Goal: Information Seeking & Learning: Learn about a topic

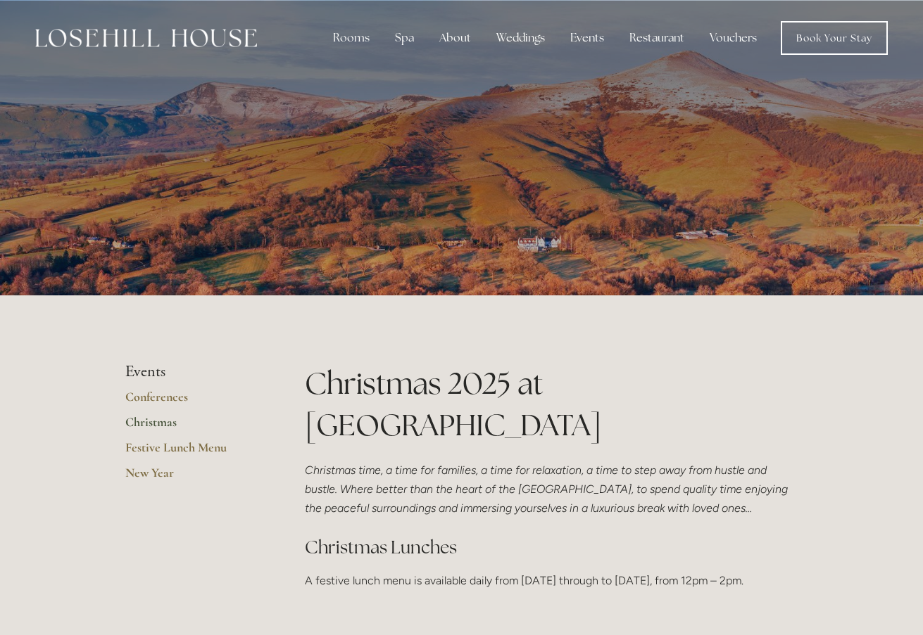
click at [159, 423] on link "Christmas" at bounding box center [192, 426] width 134 height 25
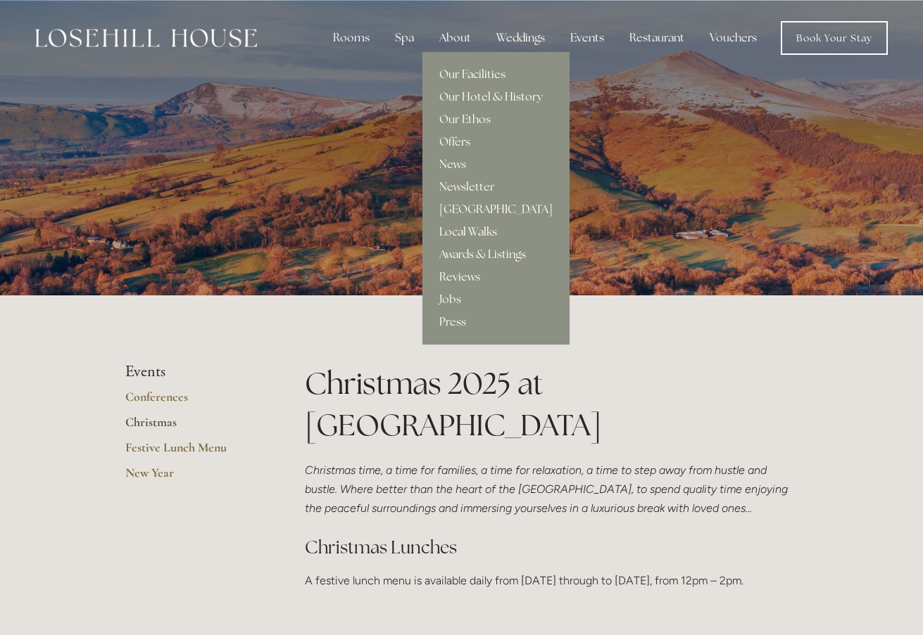
click at [464, 228] on link "Local Walks" at bounding box center [495, 232] width 147 height 23
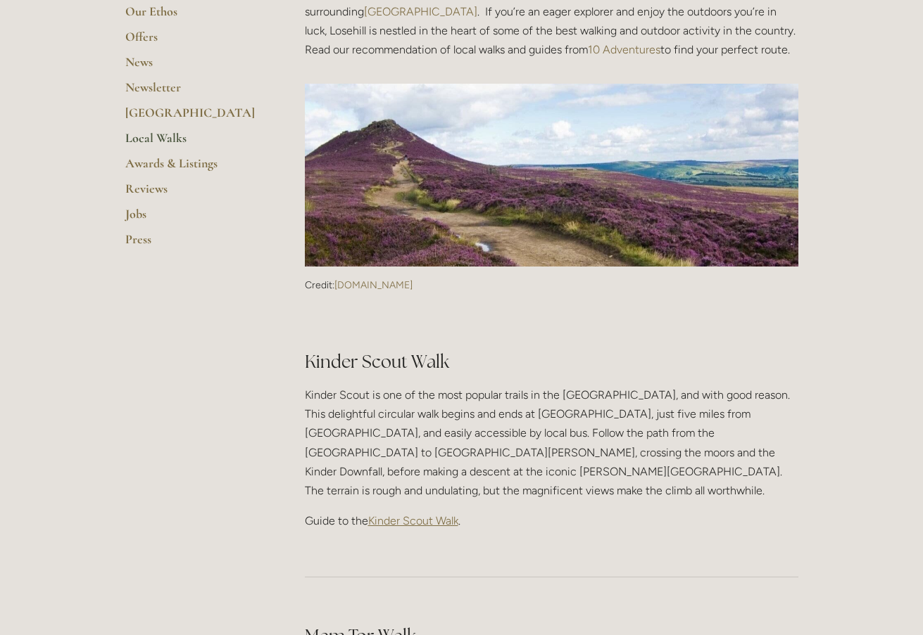
scroll to position [422, 0]
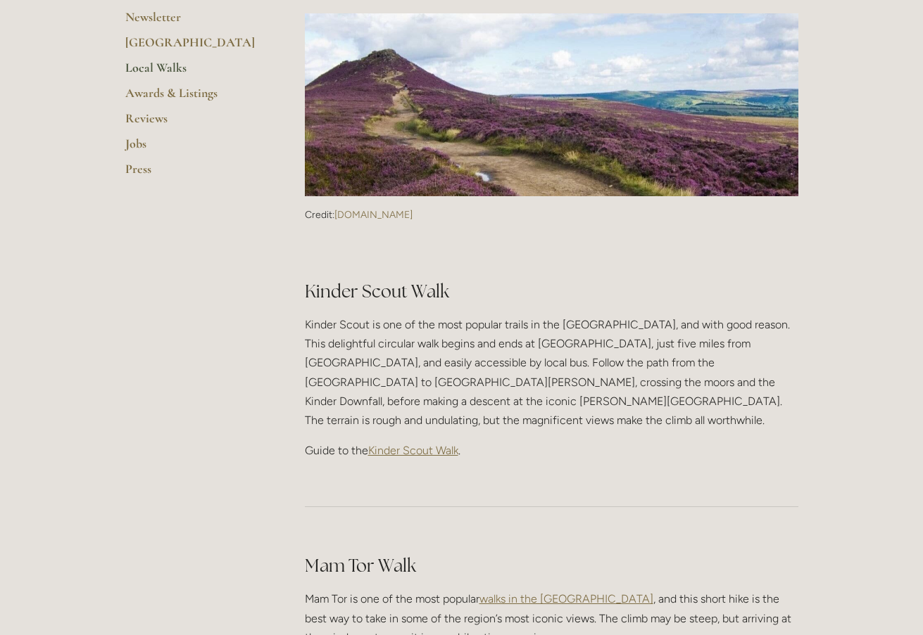
click at [430, 444] on span "Kinder Scout Walk" at bounding box center [413, 450] width 90 height 13
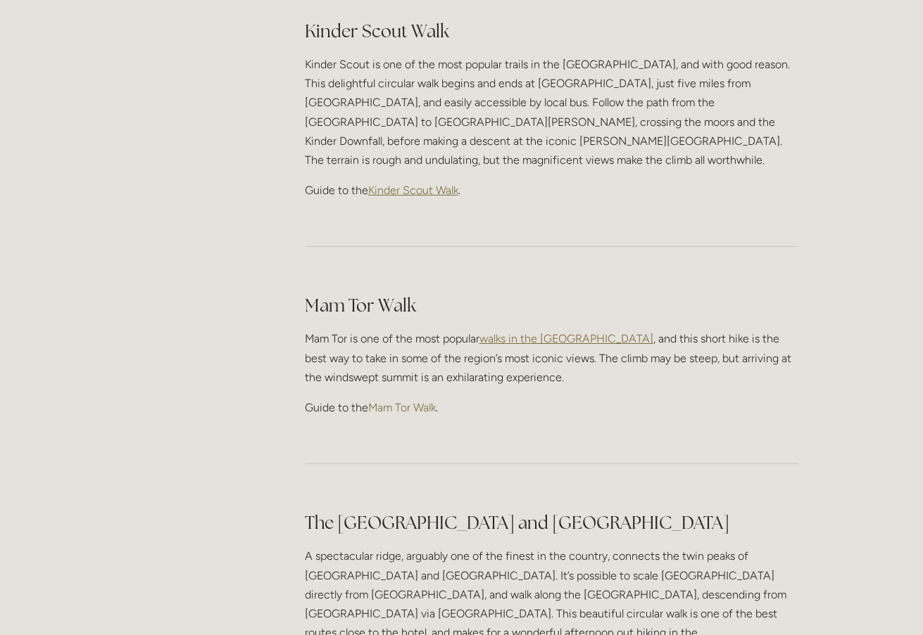
scroll to position [704, 0]
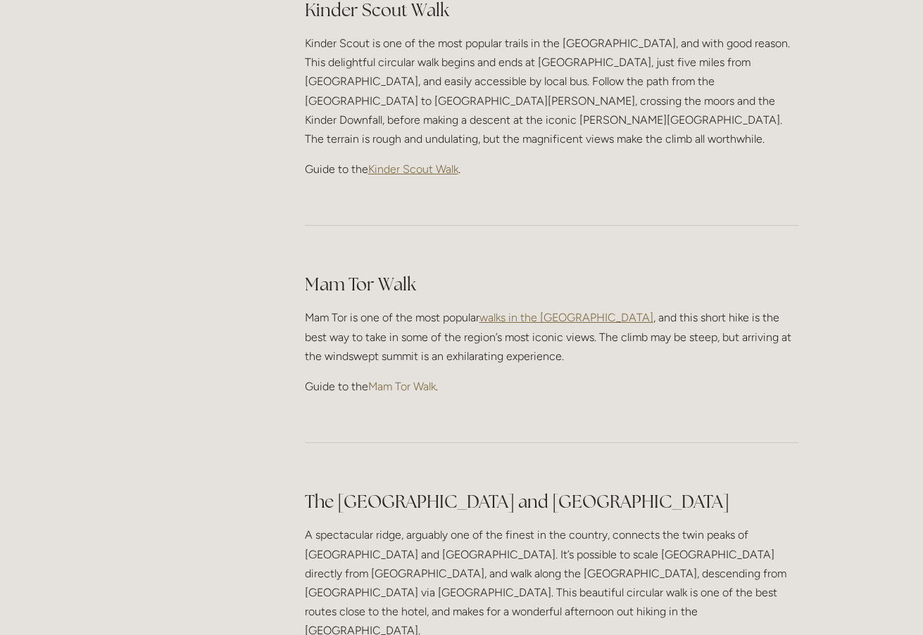
click at [399, 380] on link "Mam Tor Walk" at bounding box center [402, 386] width 68 height 13
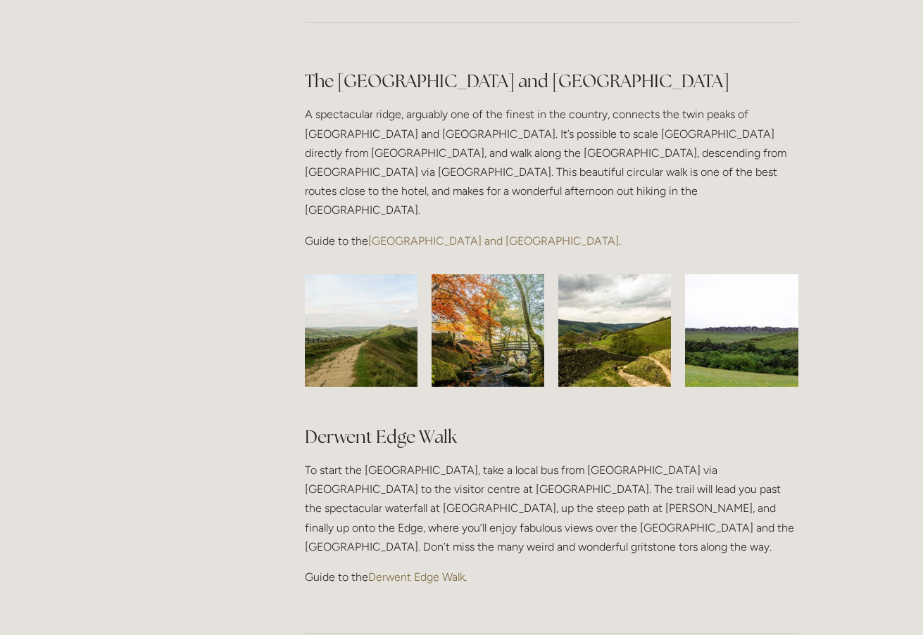
scroll to position [1126, 0]
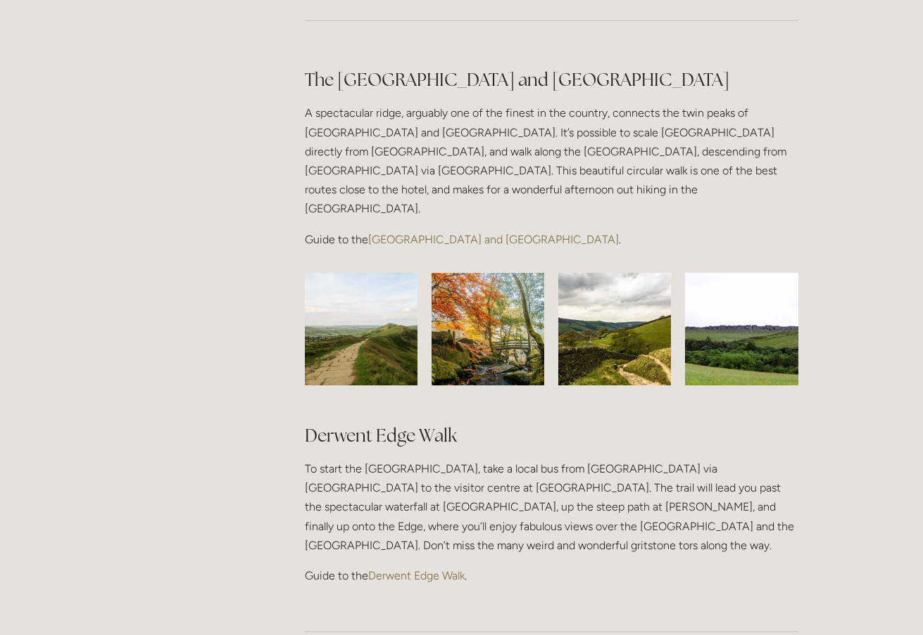
click at [425, 233] on link "Great Ridge and Win Hill Walk" at bounding box center [493, 239] width 251 height 13
click at [424, 569] on link "Derwent Edge Walk" at bounding box center [416, 575] width 96 height 13
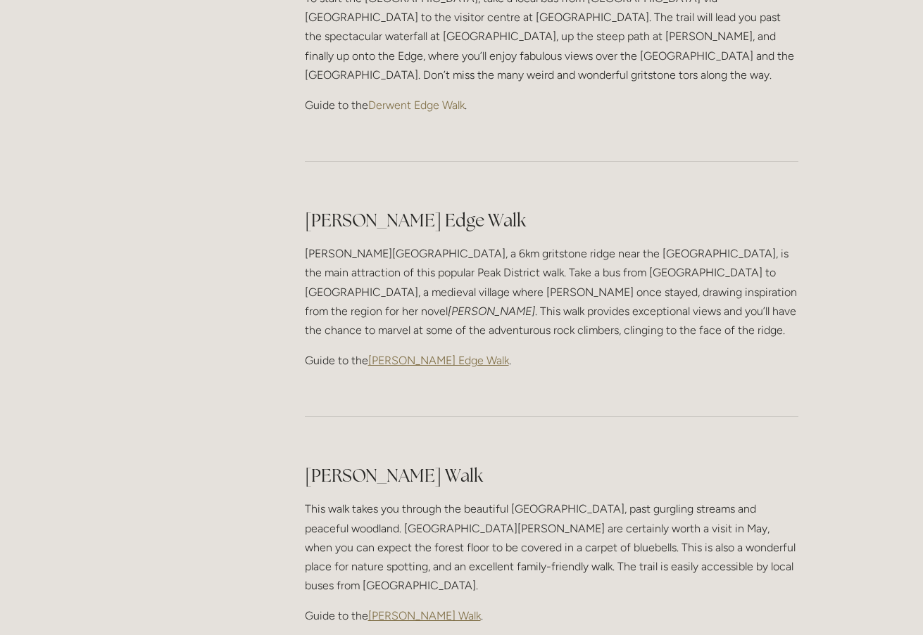
scroll to position [1619, 0]
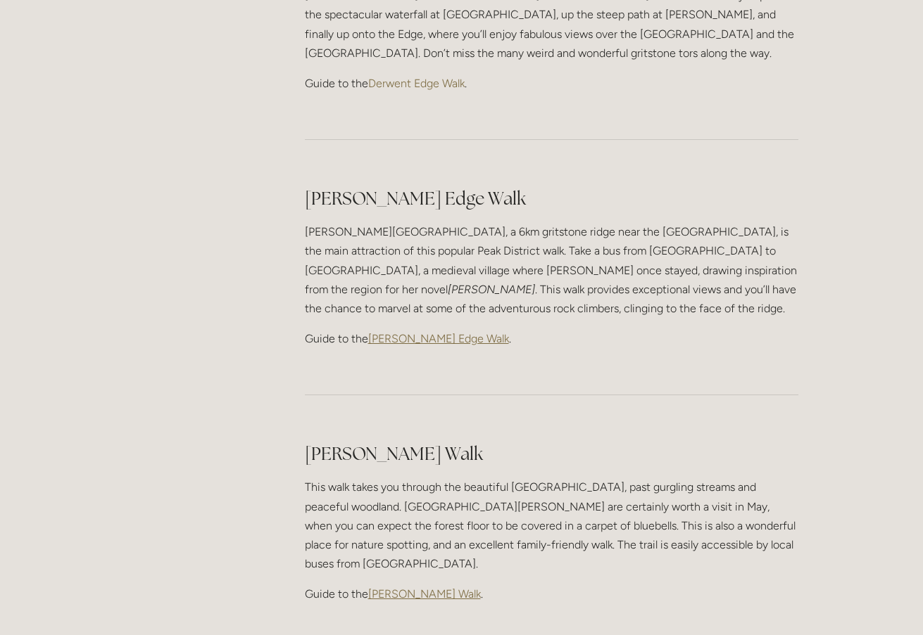
click at [396, 332] on span "Stanage Edge Walk" at bounding box center [438, 338] width 141 height 13
click at [395, 332] on span "Stanage Edge Walk" at bounding box center [438, 338] width 141 height 13
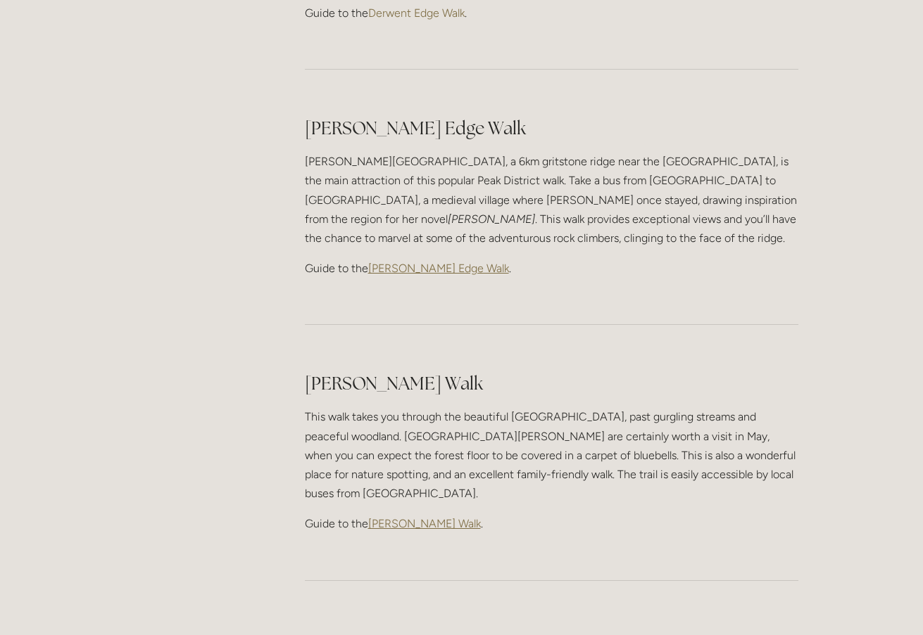
click at [409, 517] on span "Padley Gorge Walk" at bounding box center [424, 523] width 113 height 13
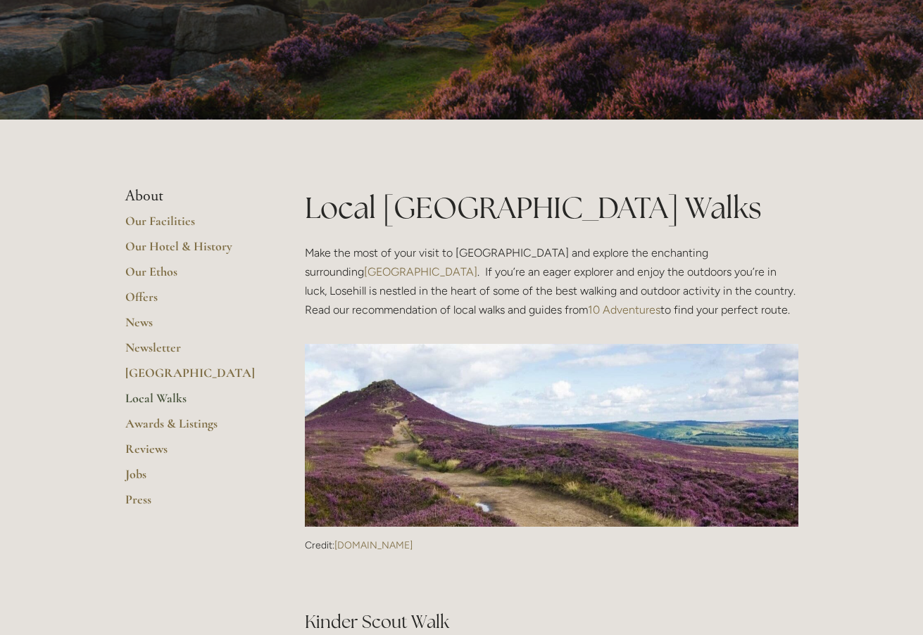
scroll to position [0, 0]
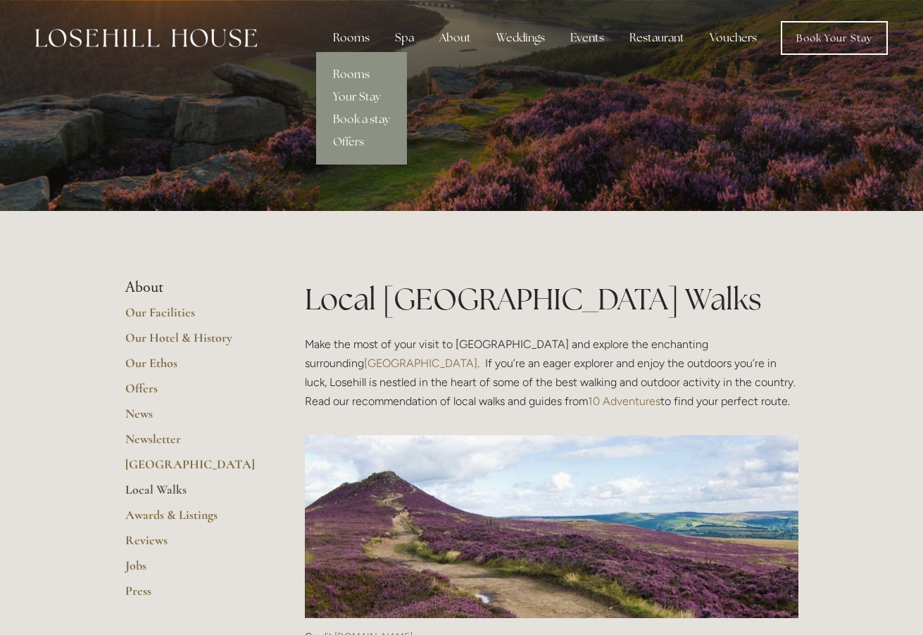
click at [357, 75] on link "Rooms" at bounding box center [361, 74] width 91 height 23
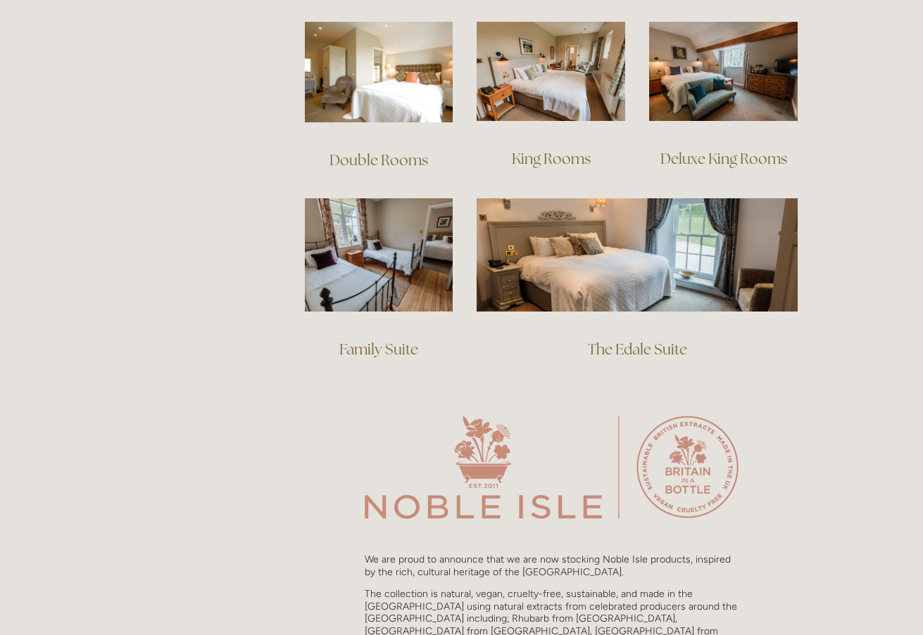
scroll to position [985, 0]
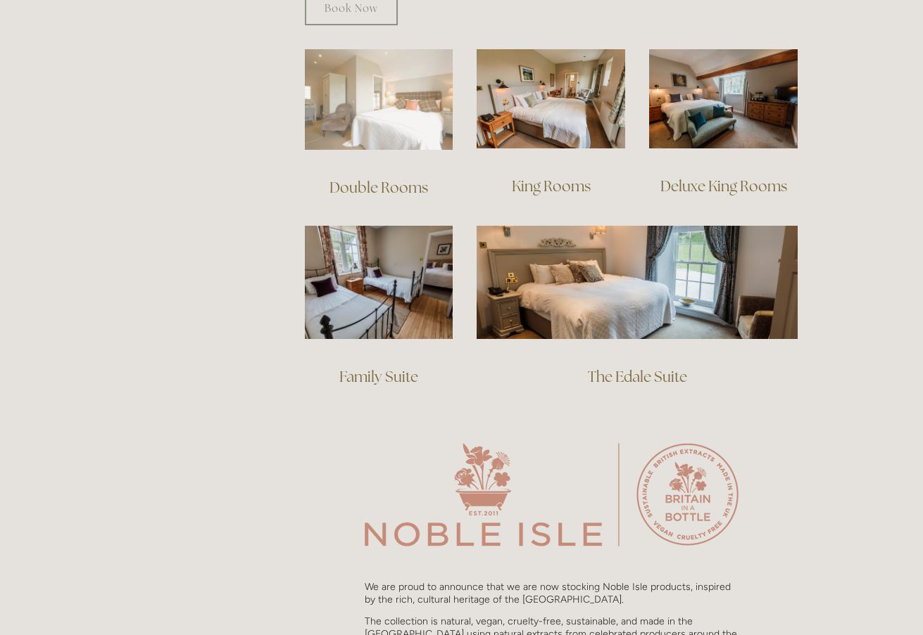
click at [387, 97] on img at bounding box center [379, 99] width 148 height 101
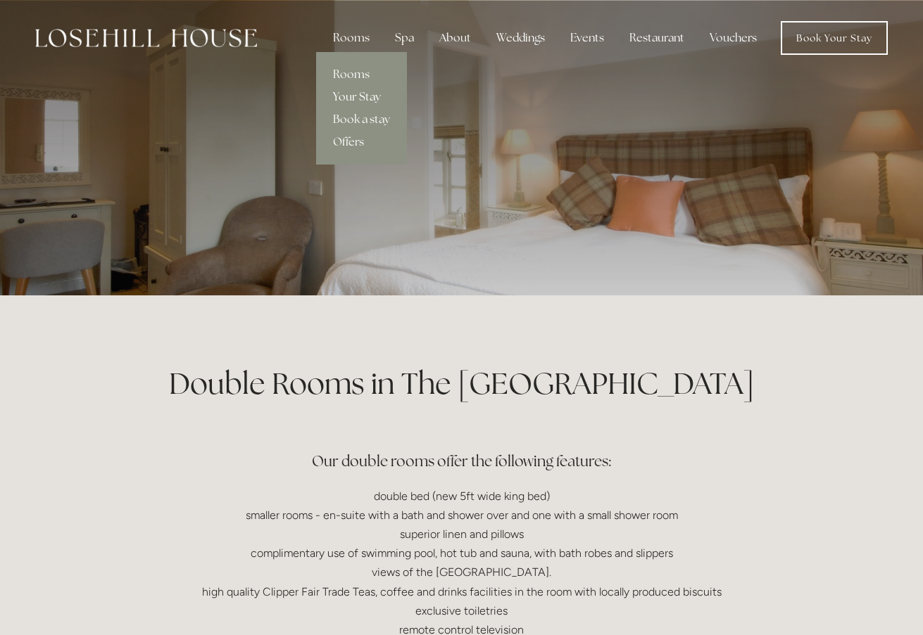
click at [359, 95] on link "Your Stay" at bounding box center [361, 97] width 91 height 23
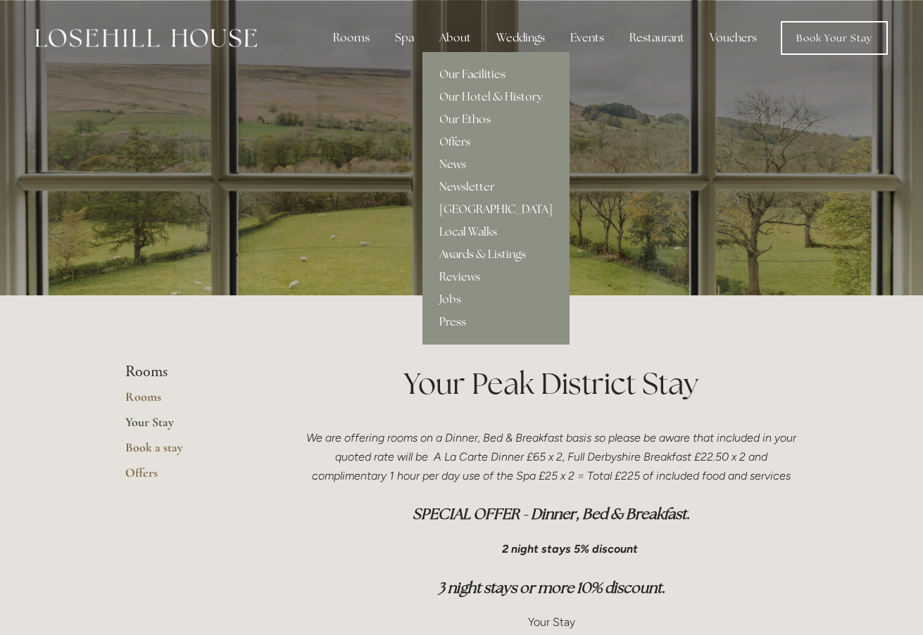
click at [465, 208] on link "[GEOGRAPHIC_DATA]" at bounding box center [495, 209] width 147 height 23
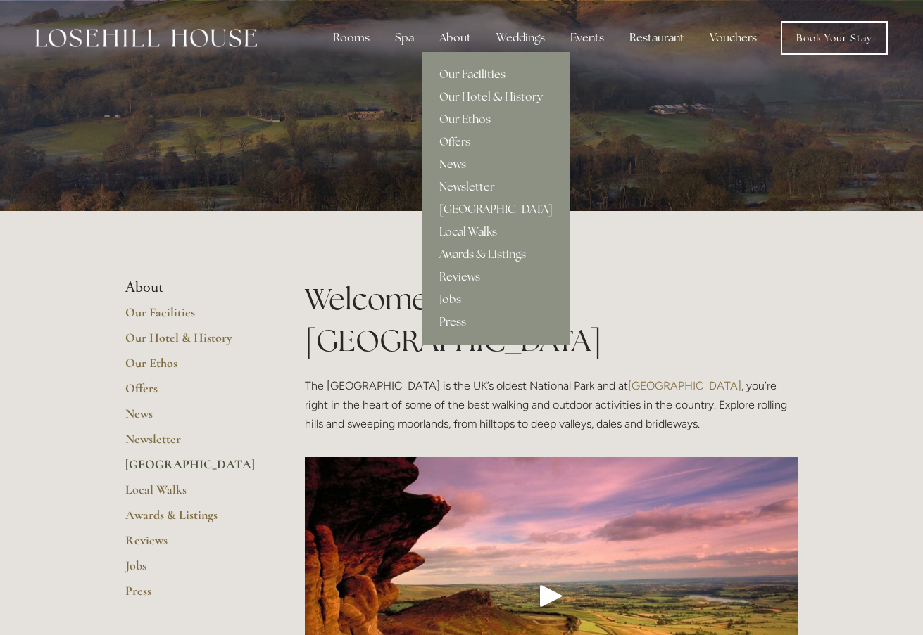
click at [474, 226] on link "Local Walks" at bounding box center [495, 232] width 147 height 23
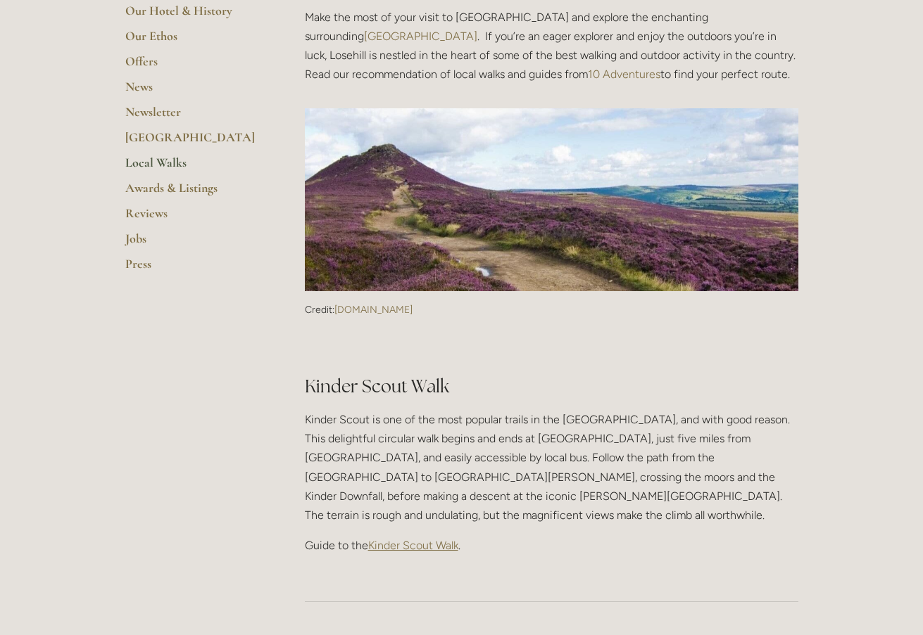
scroll to position [352, 0]
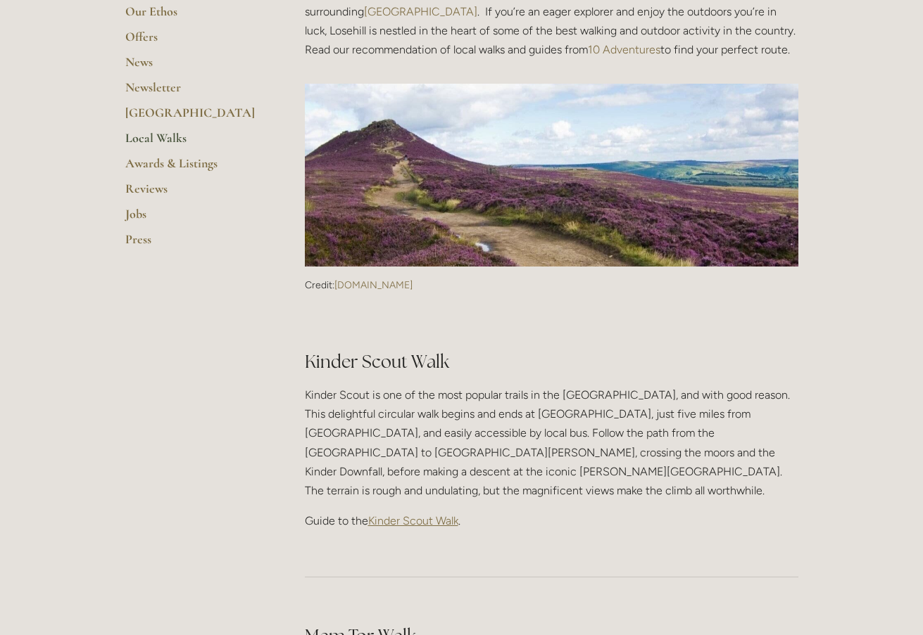
click at [419, 514] on span "Kinder Scout Walk" at bounding box center [413, 520] width 90 height 13
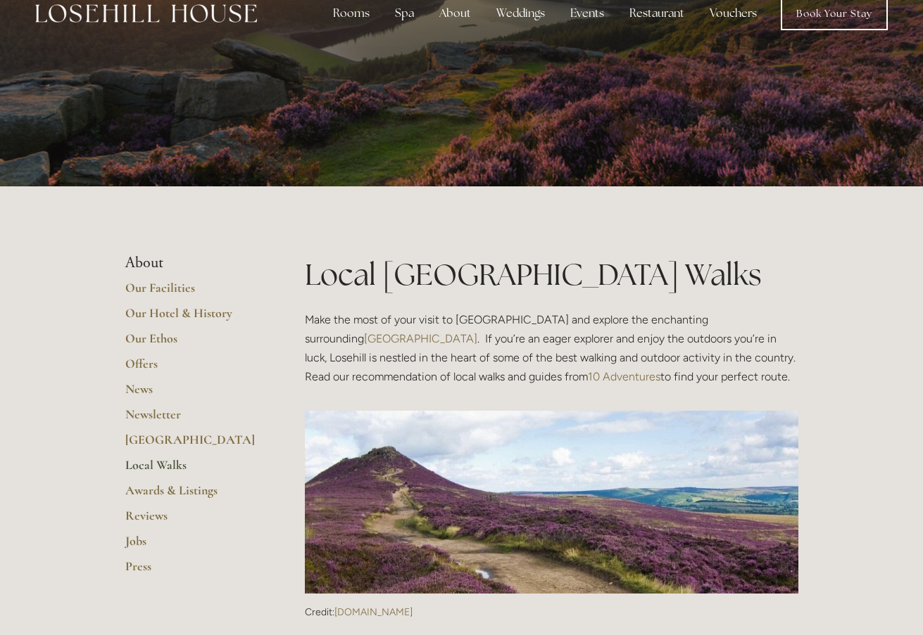
scroll to position [0, 0]
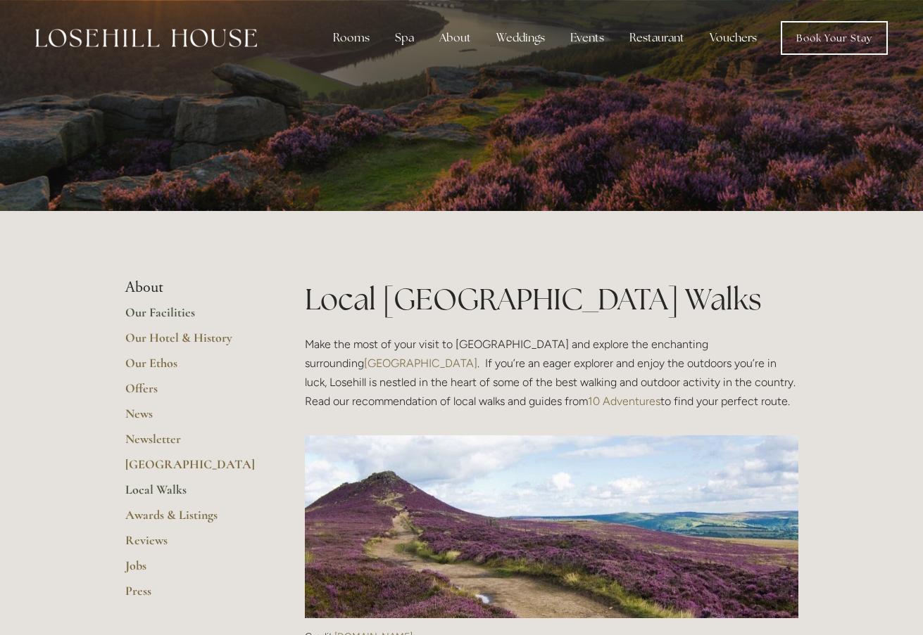
click at [161, 312] on link "Our Facilities" at bounding box center [192, 317] width 134 height 25
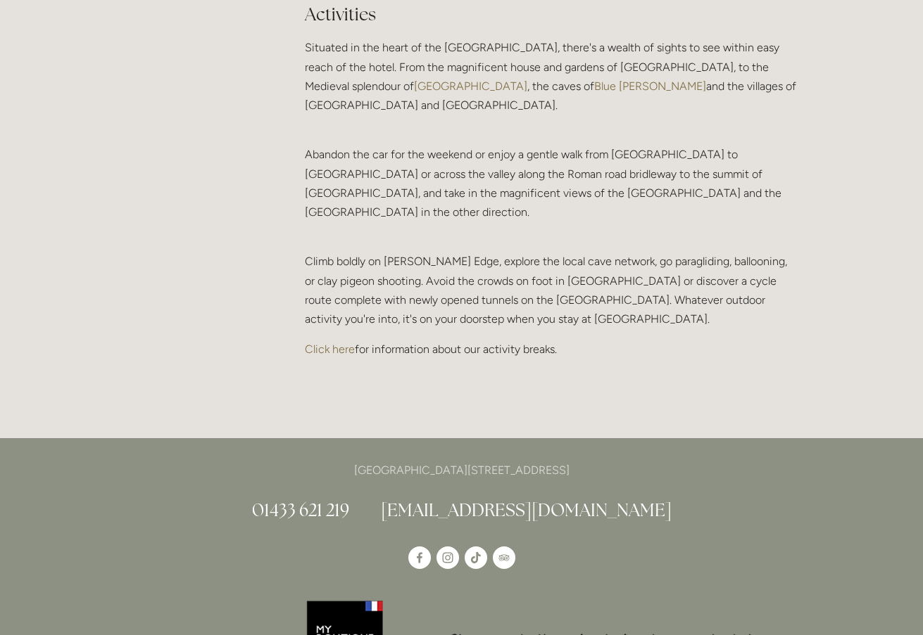
scroll to position [2956, 0]
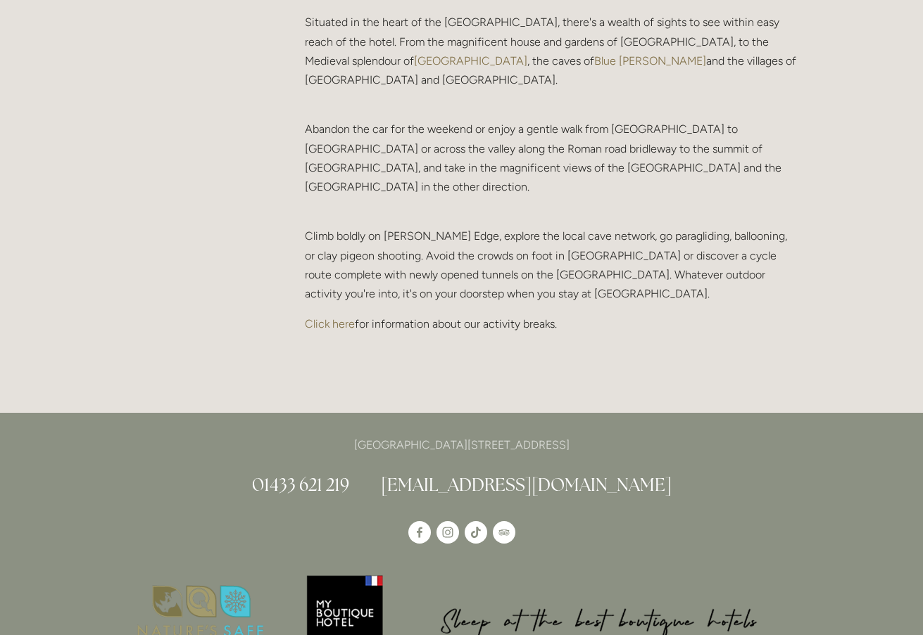
click at [341, 317] on link "Click here" at bounding box center [330, 323] width 50 height 13
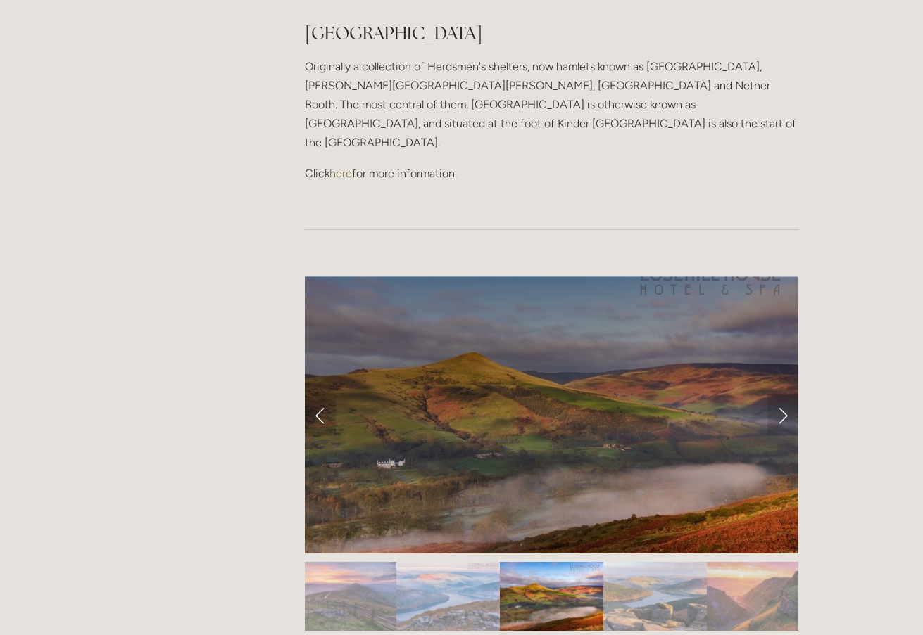
scroll to position [1196, 0]
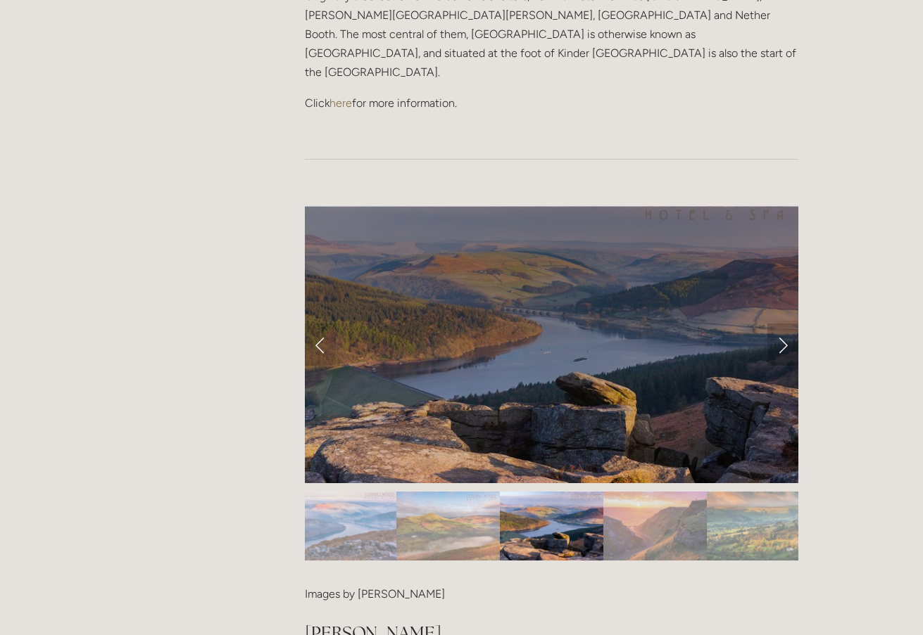
click at [779, 324] on link "Next Slide" at bounding box center [782, 345] width 31 height 42
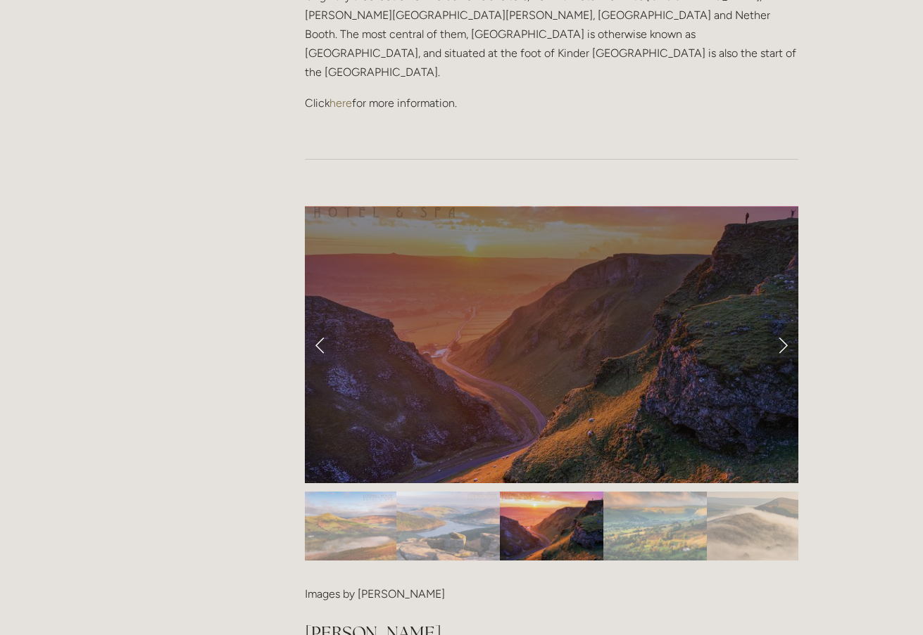
click at [780, 324] on link "Next Slide" at bounding box center [782, 345] width 31 height 42
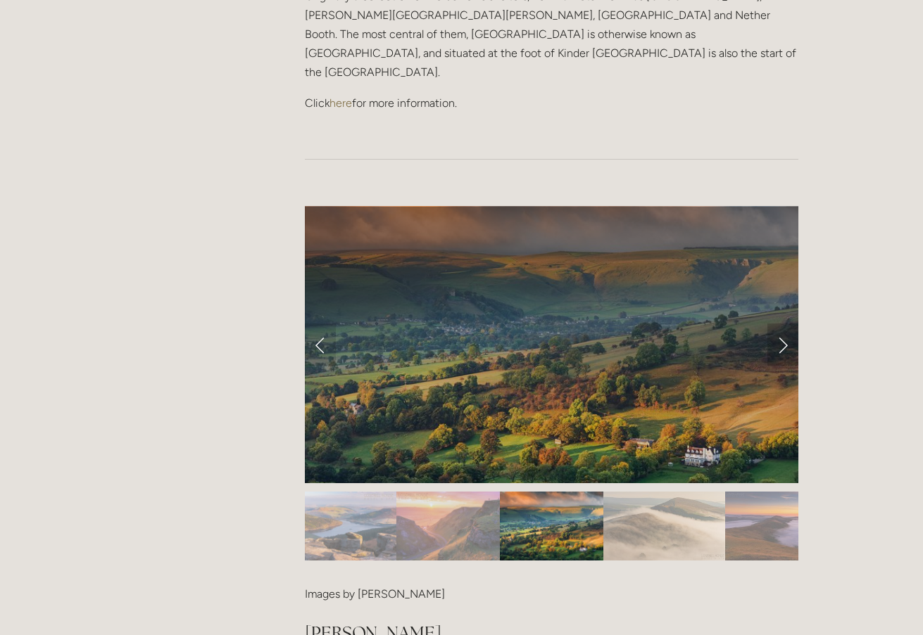
click at [783, 324] on link "Next Slide" at bounding box center [782, 345] width 31 height 42
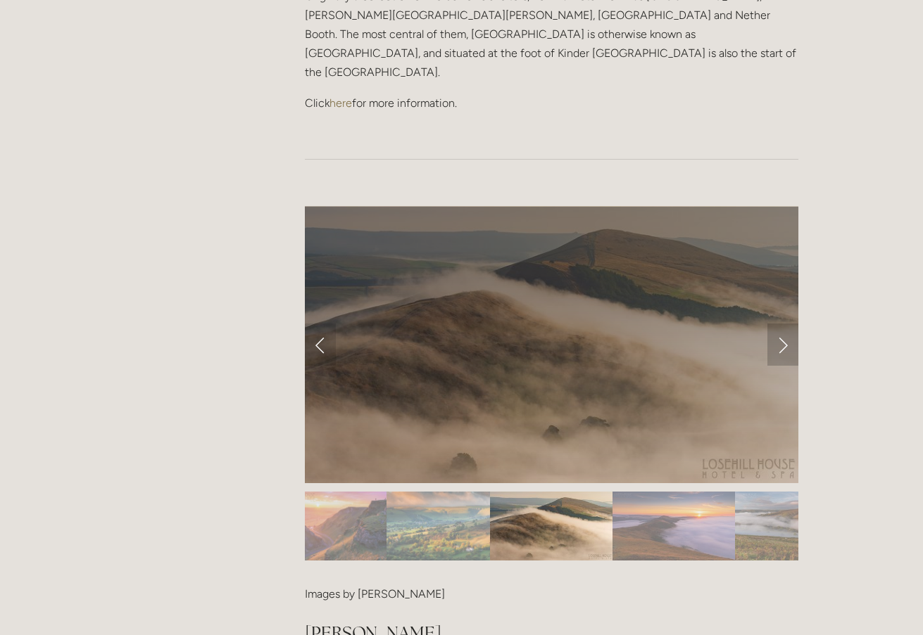
click at [783, 324] on link "Next Slide" at bounding box center [782, 345] width 31 height 42
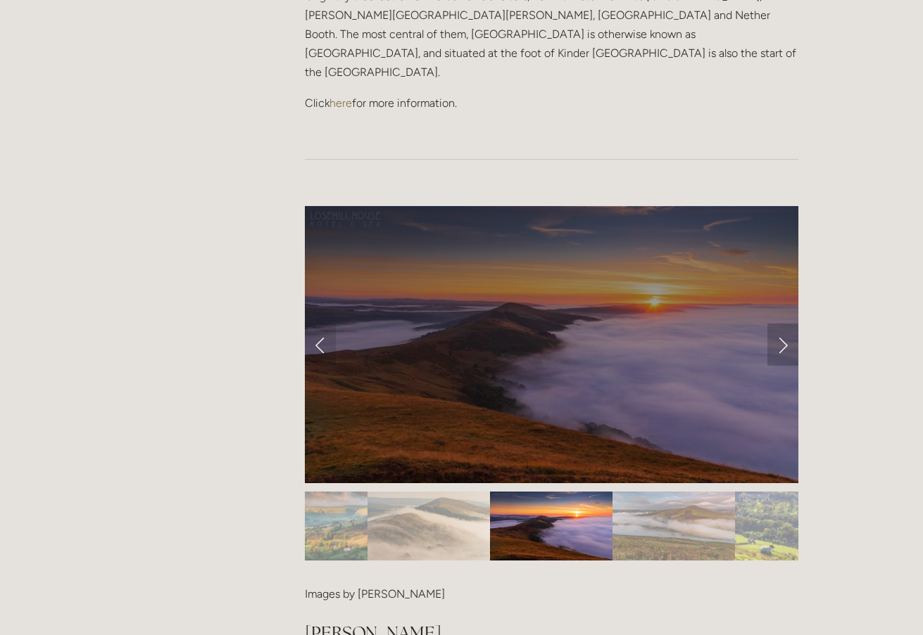
click at [783, 324] on link "Next Slide" at bounding box center [782, 345] width 31 height 42
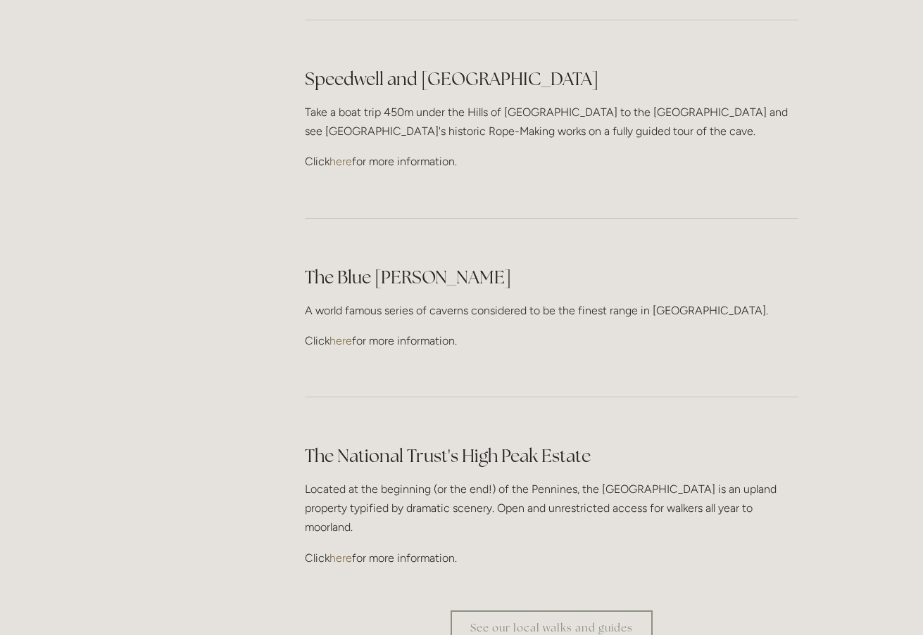
scroll to position [3941, 0]
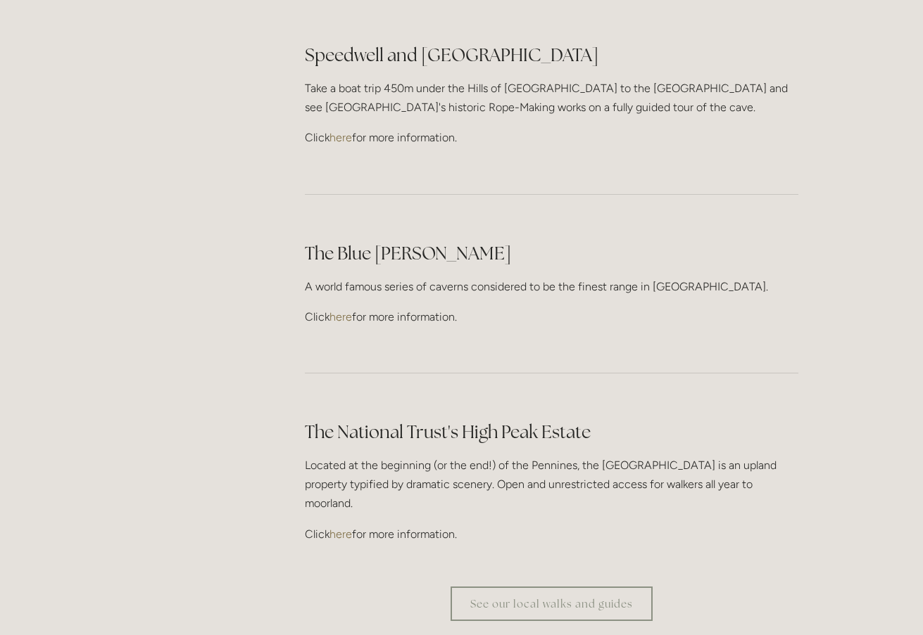
click at [346, 528] on link "here" at bounding box center [340, 534] width 23 height 13
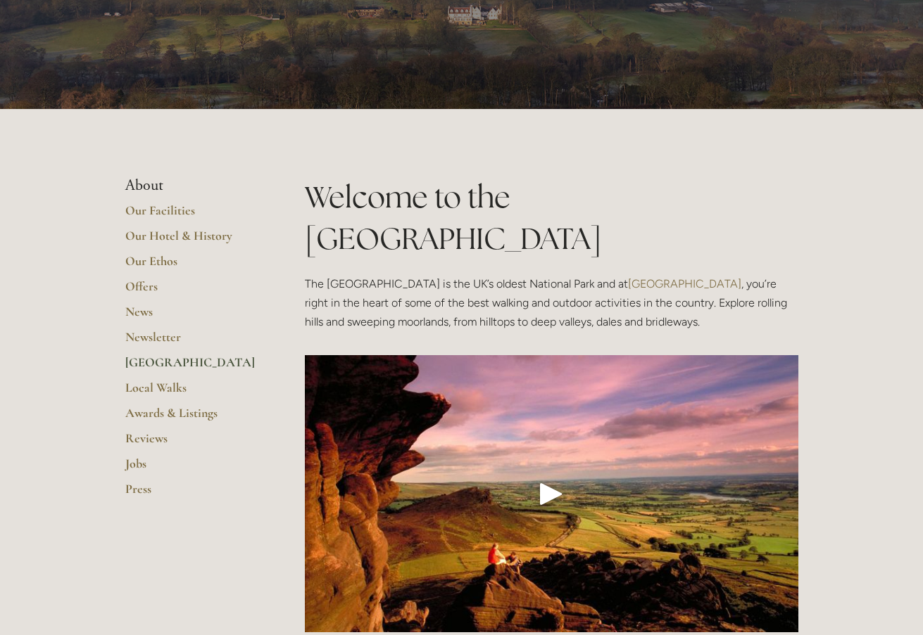
scroll to position [0, 0]
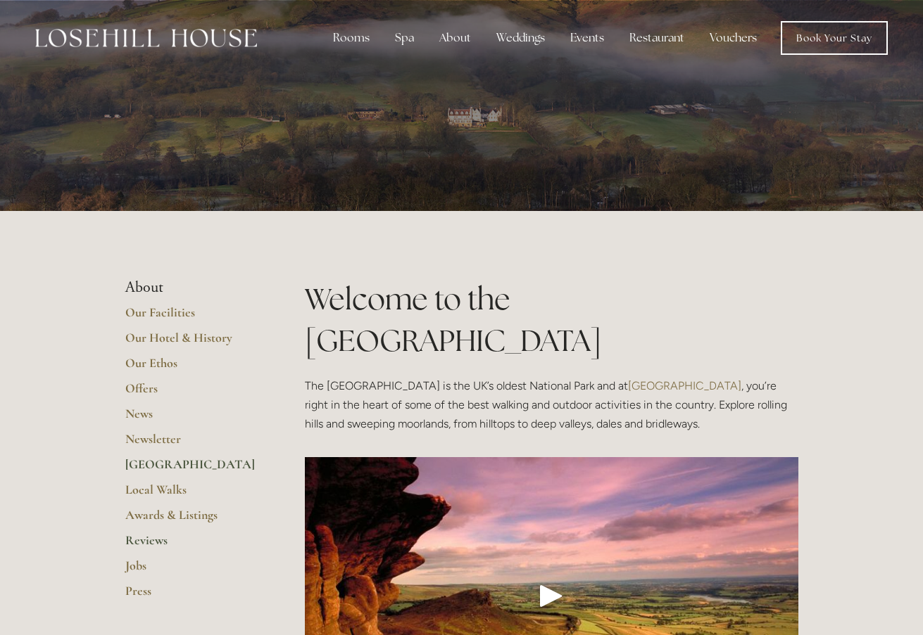
click at [142, 541] on link "Reviews" at bounding box center [192, 545] width 134 height 25
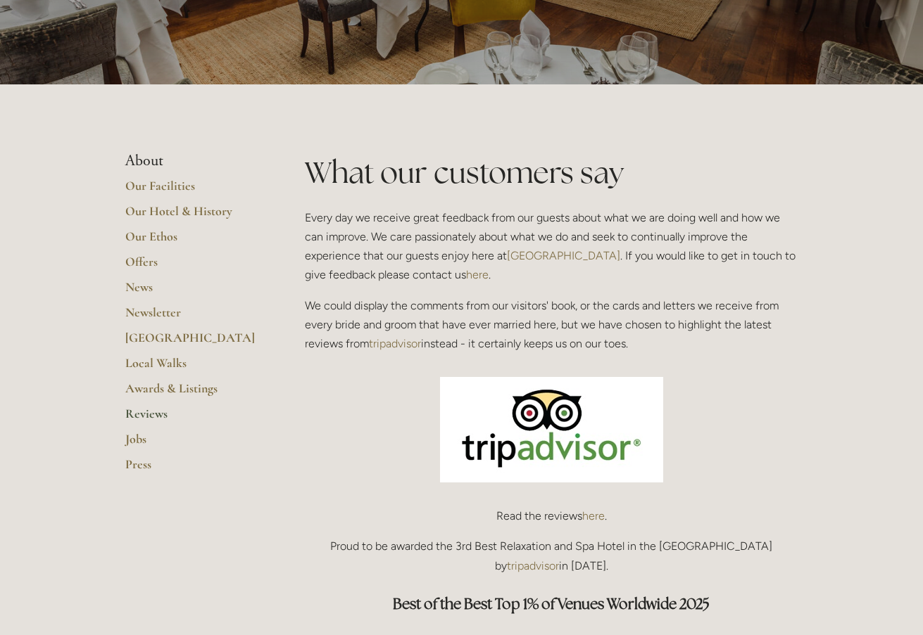
scroll to position [281, 0]
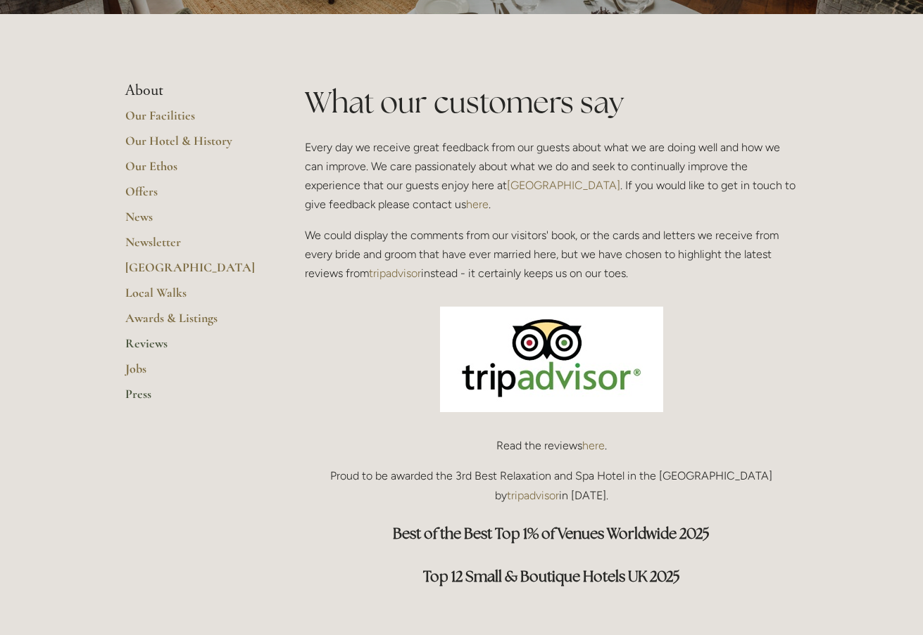
click at [141, 395] on link "Press" at bounding box center [192, 398] width 134 height 25
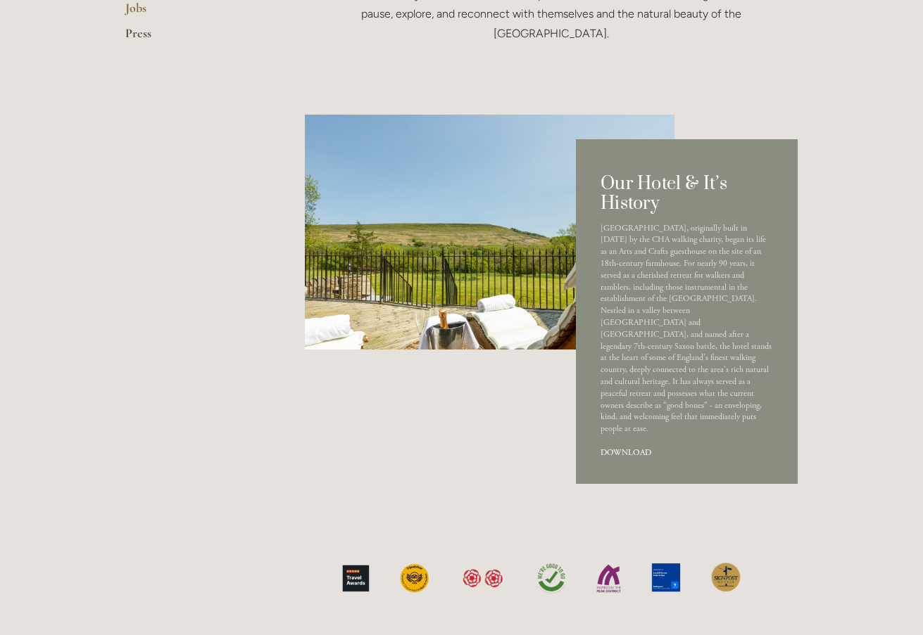
scroll to position [563, 0]
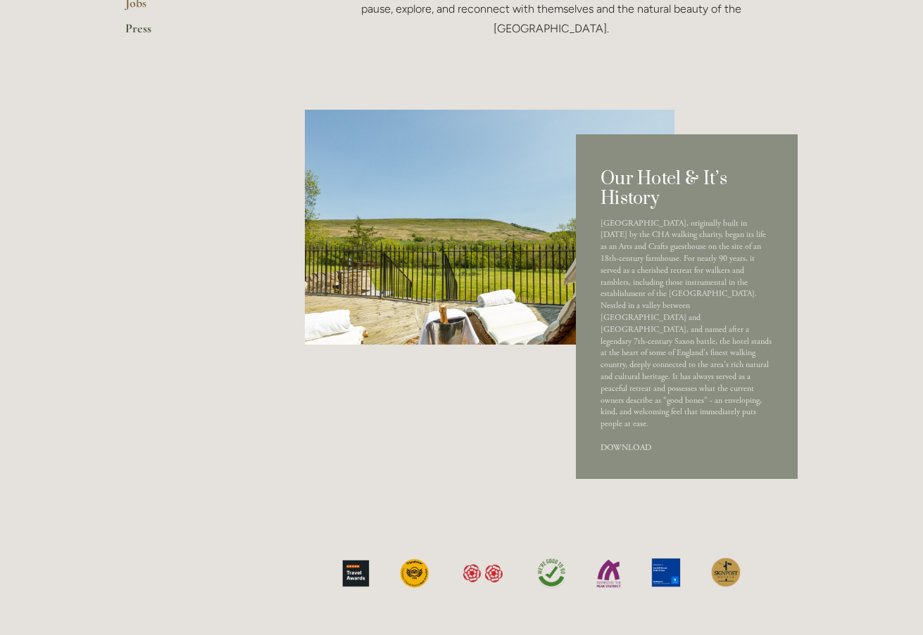
click at [621, 443] on link "DOWNLOAD" at bounding box center [625, 448] width 51 height 11
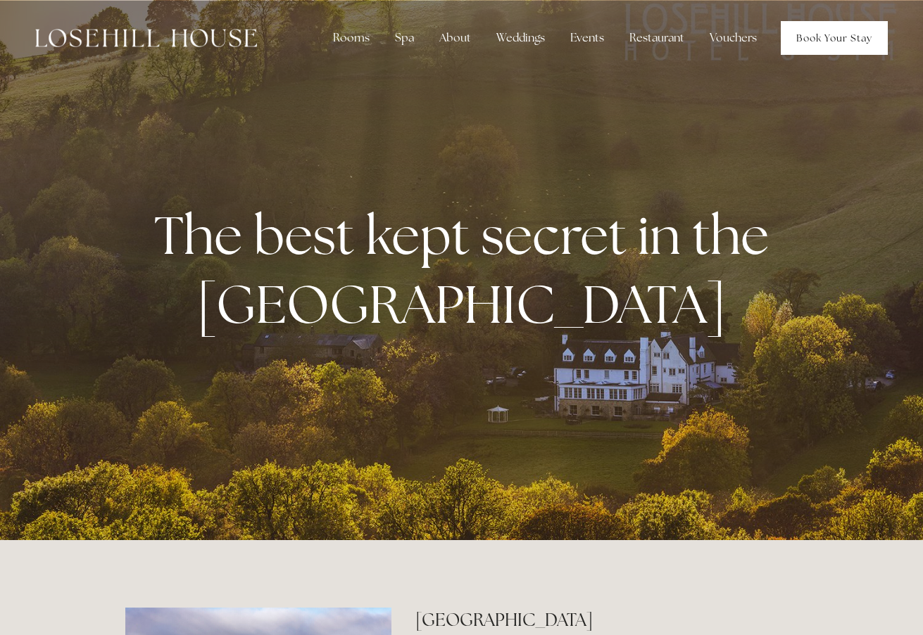
click at [837, 26] on link "Book Your Stay" at bounding box center [833, 38] width 107 height 34
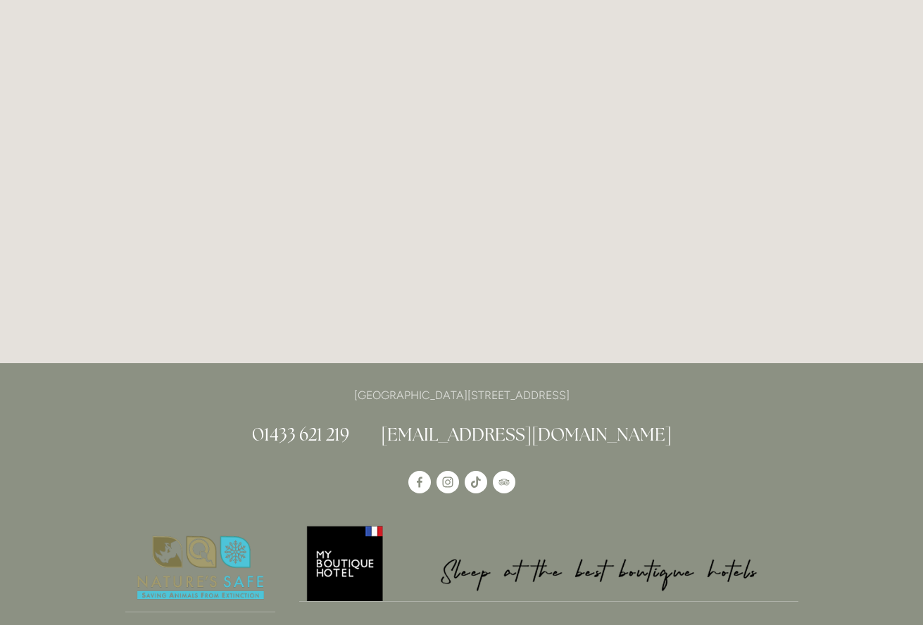
scroll to position [2181, 0]
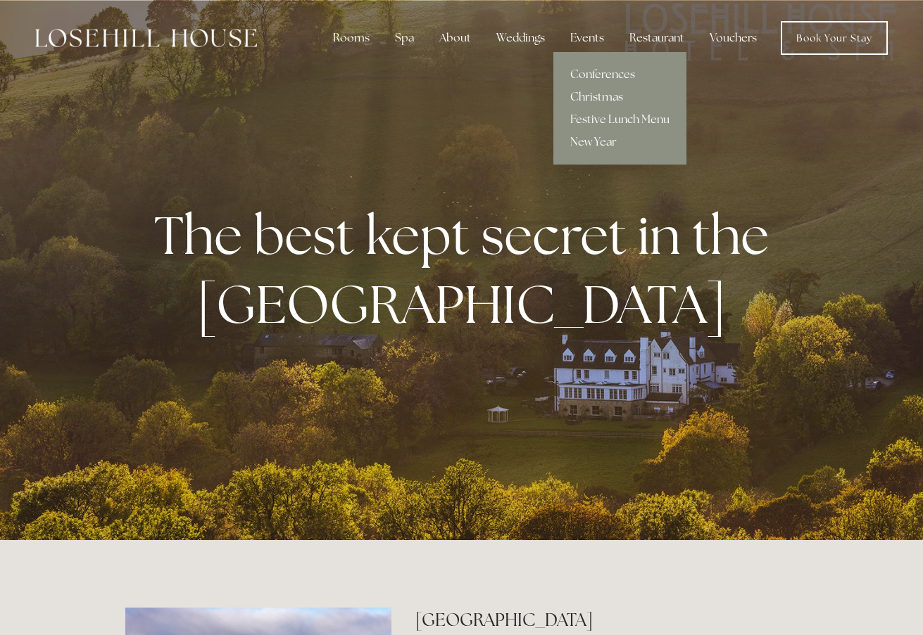
click at [588, 93] on link "Christmas" at bounding box center [619, 97] width 133 height 23
click at [583, 89] on link "Christmas" at bounding box center [619, 97] width 133 height 23
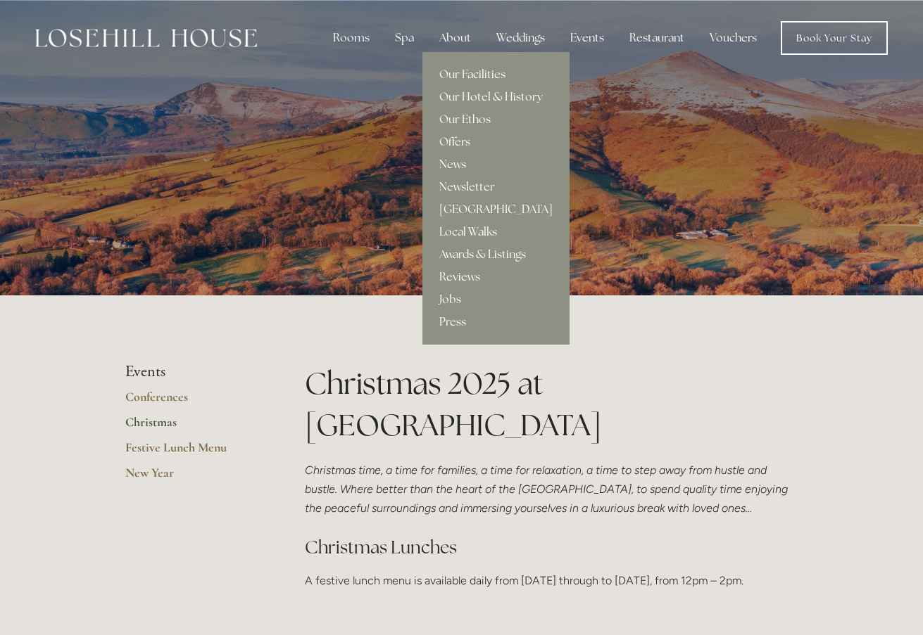
click at [458, 228] on link "Local Walks" at bounding box center [495, 232] width 147 height 23
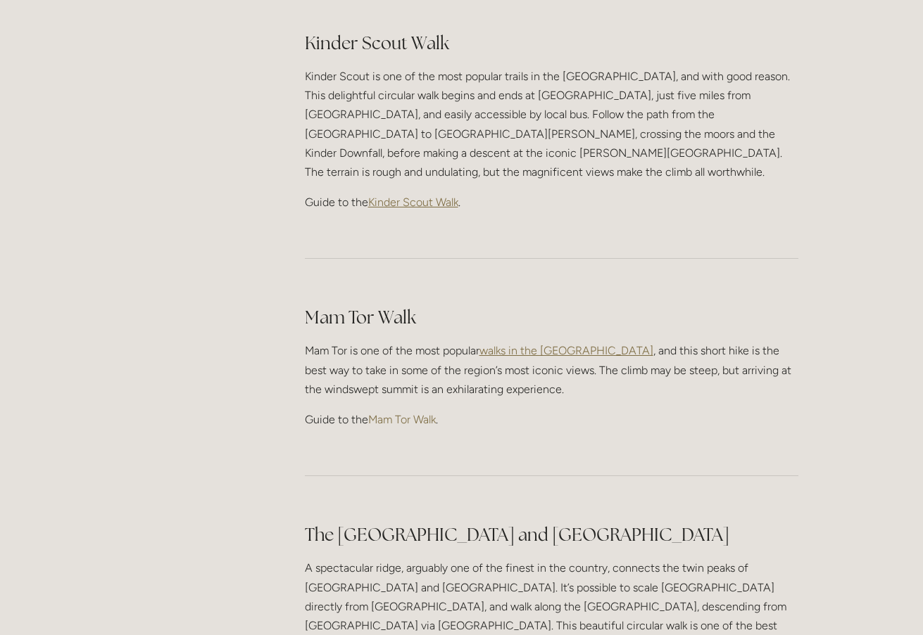
scroll to position [704, 0]
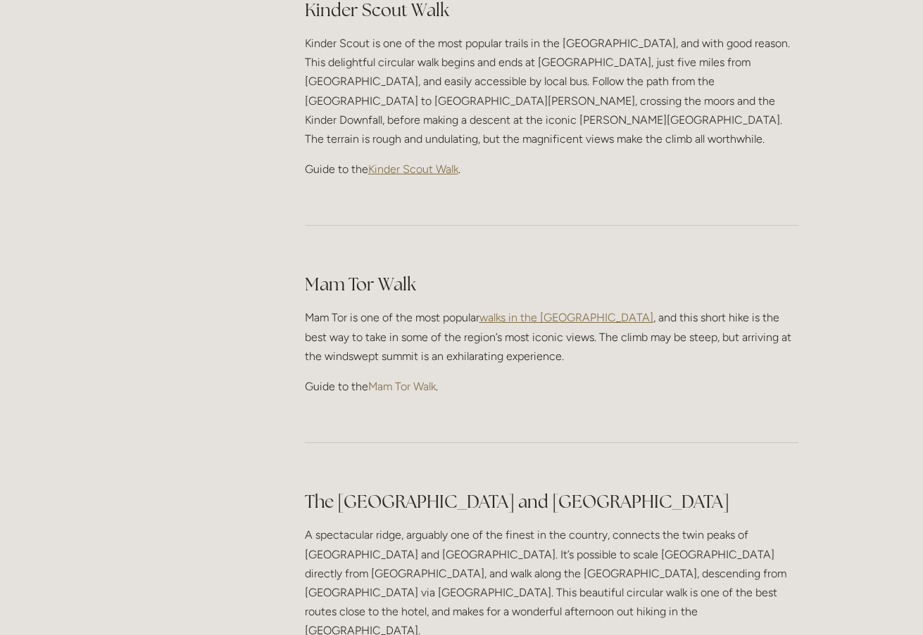
click at [398, 380] on link "Mam Tor Walk" at bounding box center [402, 386] width 68 height 13
